Goal: Check status: Check status

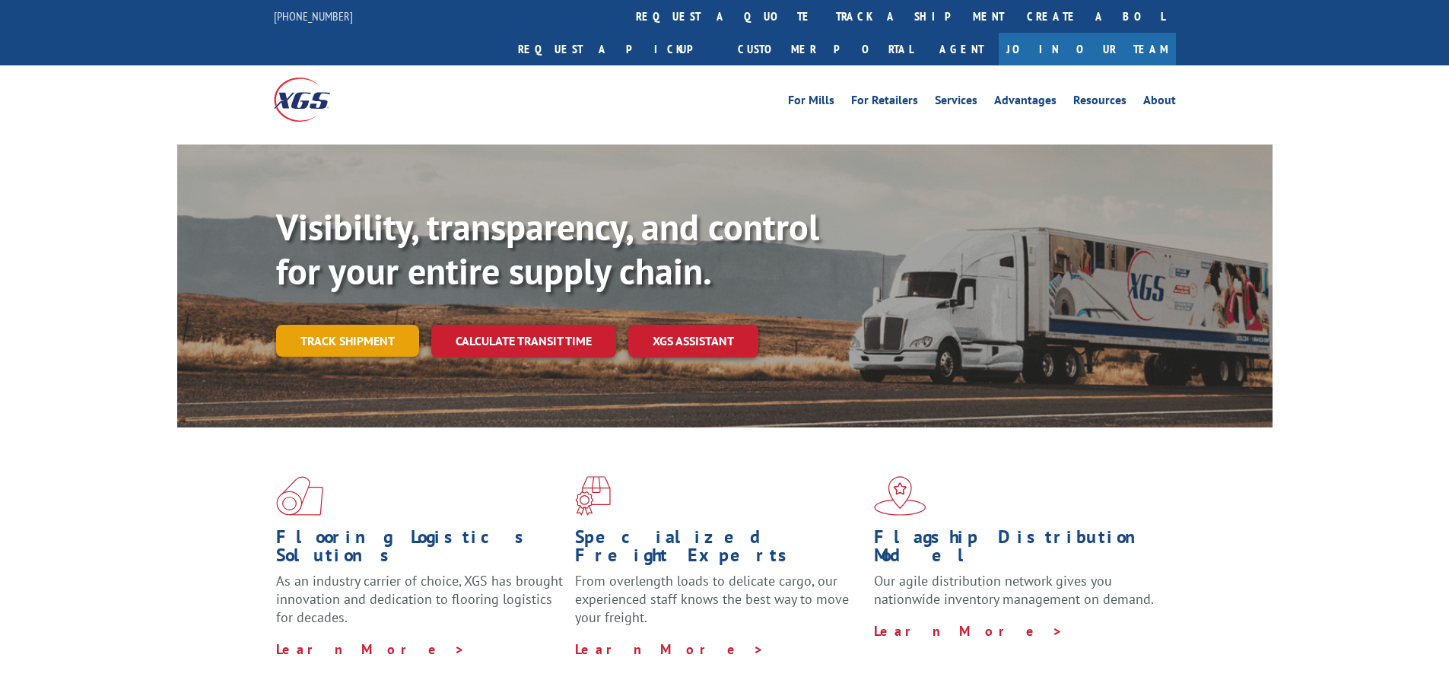
click at [375, 325] on link "Track shipment" at bounding box center [347, 341] width 143 height 32
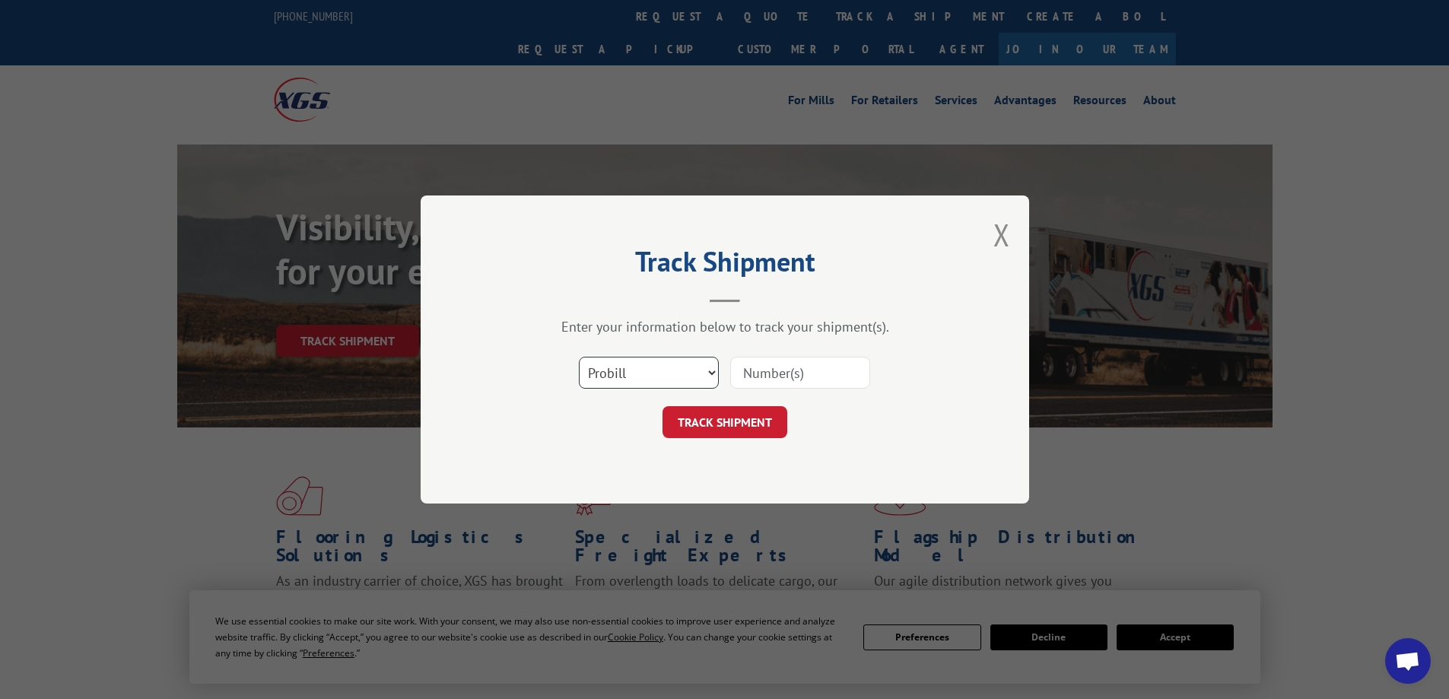
scroll to position [1177, 0]
click at [692, 377] on select "Select category... Probill BOL PO" at bounding box center [649, 373] width 140 height 32
select select "bol"
click at [579, 357] on select "Select category... Probill BOL PO" at bounding box center [649, 373] width 140 height 32
click at [757, 374] on input at bounding box center [800, 373] width 140 height 32
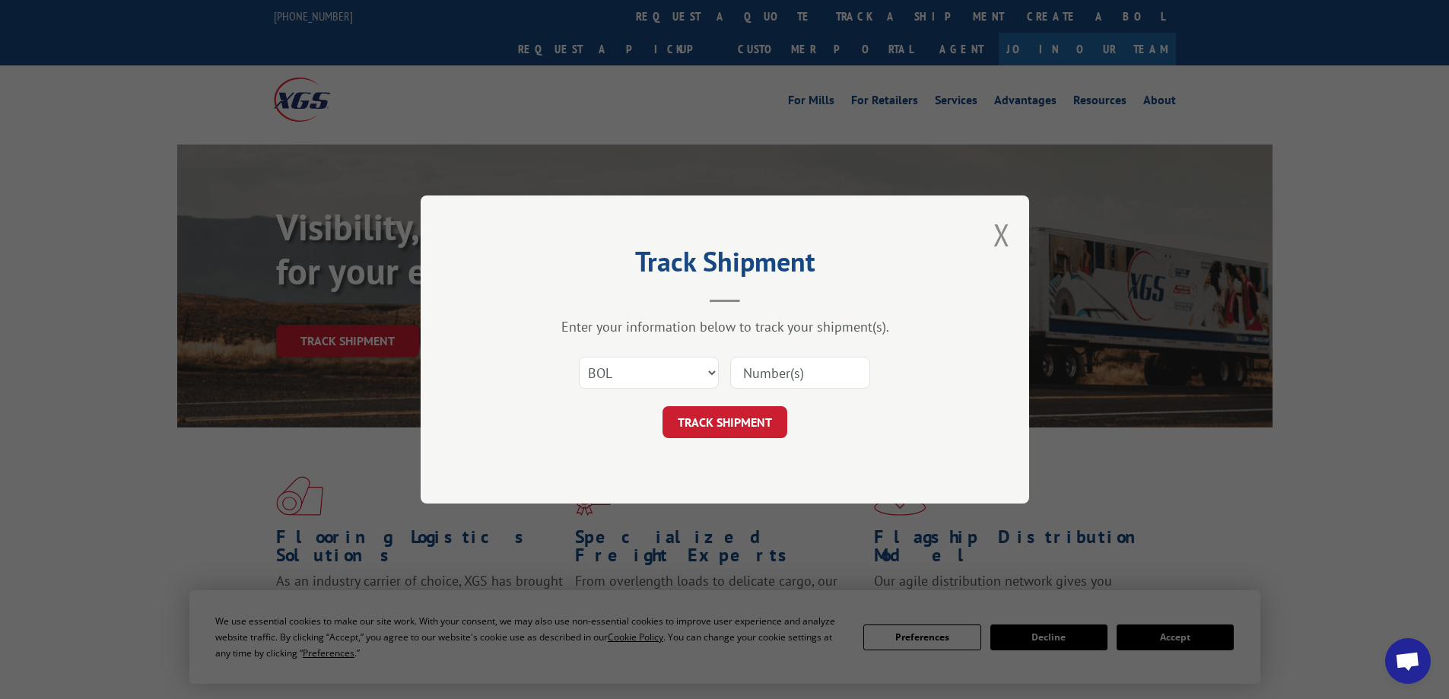
paste input "7069528"
type input "7069528"
click at [739, 418] on button "TRACK SHIPMENT" at bounding box center [725, 422] width 125 height 32
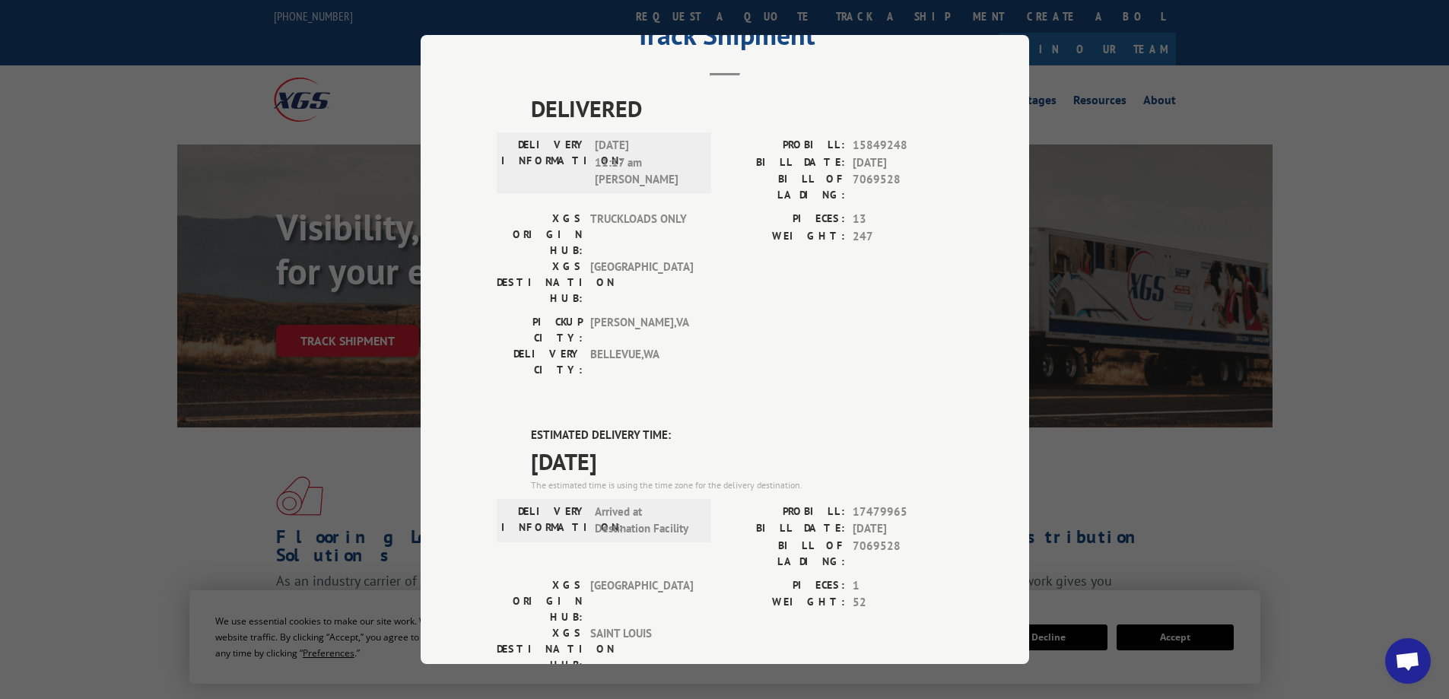
scroll to position [56, 0]
